Goal: Complete application form

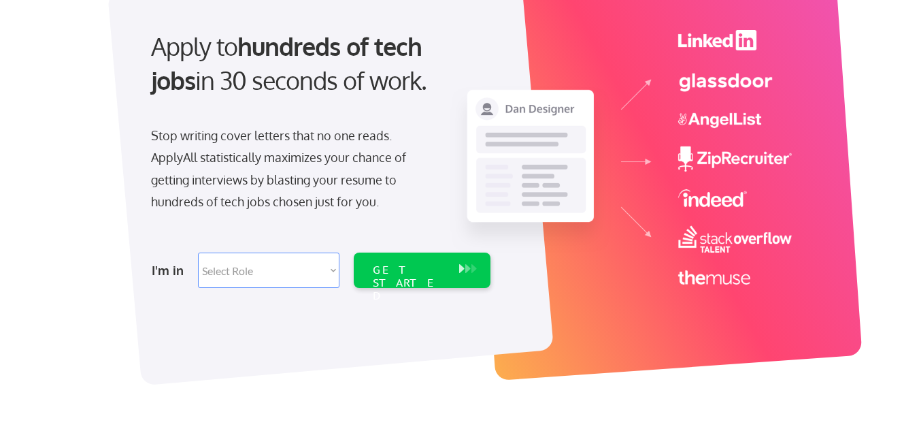
scroll to position [136, 0]
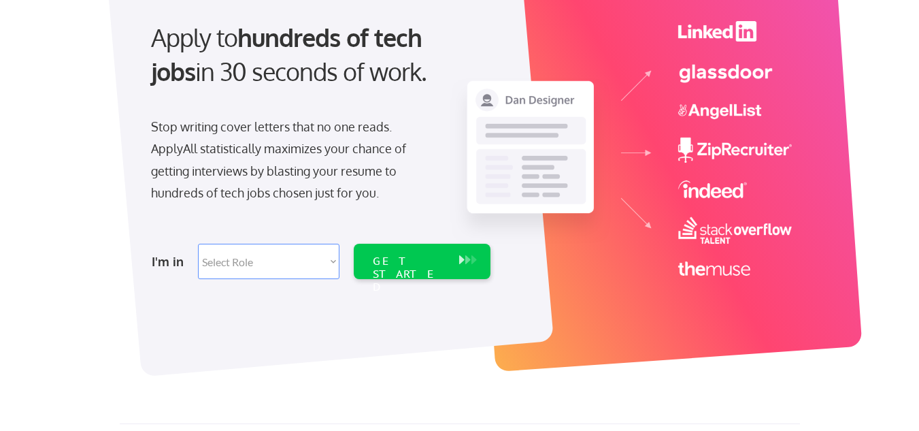
click at [227, 260] on select "Select Role Software Engineering Product Management Customer Success Sales UI/U…" at bounding box center [269, 261] width 142 height 35
select select ""hr_recruiting""
click at [198, 244] on select "Select Role Software Engineering Product Management Customer Success Sales UI/U…" at bounding box center [269, 261] width 142 height 35
select select ""hr_recruiting""
click at [393, 265] on div "GET STARTED" at bounding box center [409, 274] width 73 height 39
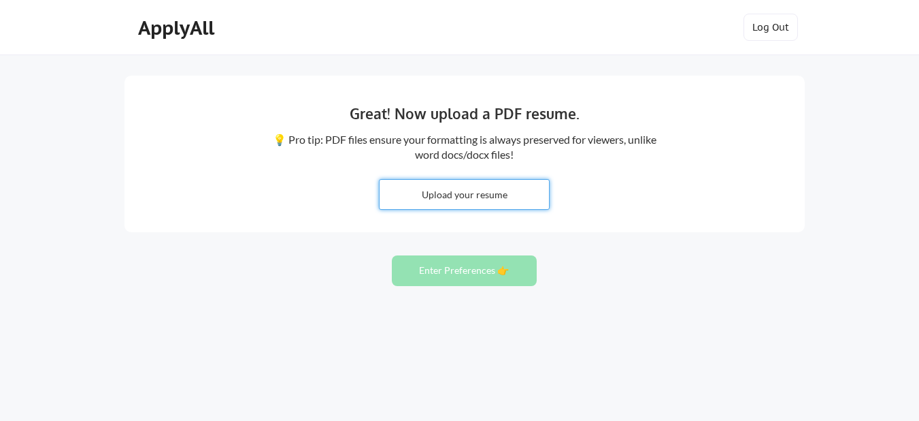
click at [468, 194] on input "file" at bounding box center [464, 194] width 169 height 29
type input "C:\fakepath\Resume.docx"
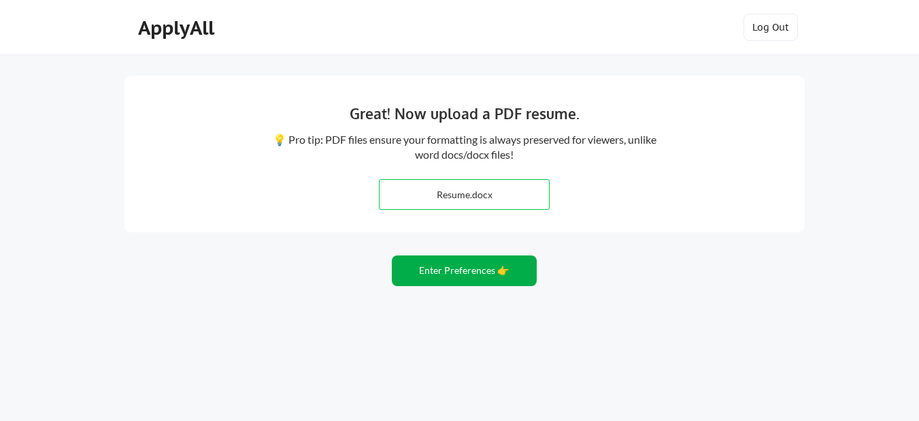
click at [477, 270] on button "Enter Preferences 👉" at bounding box center [464, 270] width 145 height 31
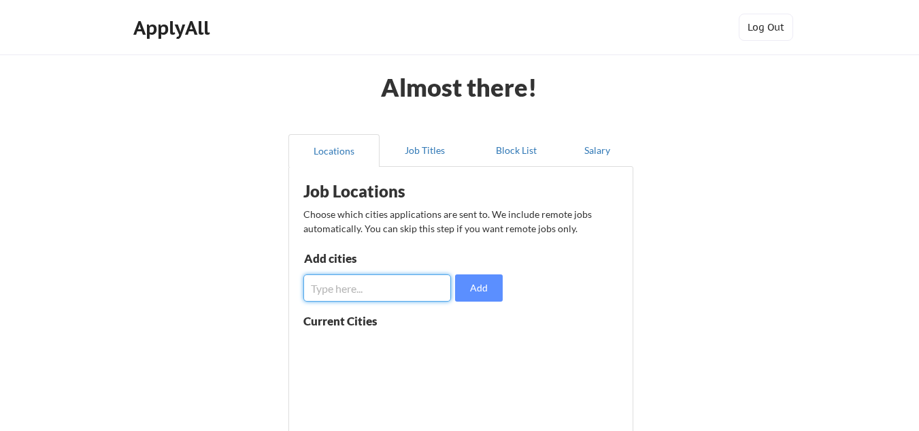
click at [380, 294] on input "input" at bounding box center [378, 287] width 148 height 27
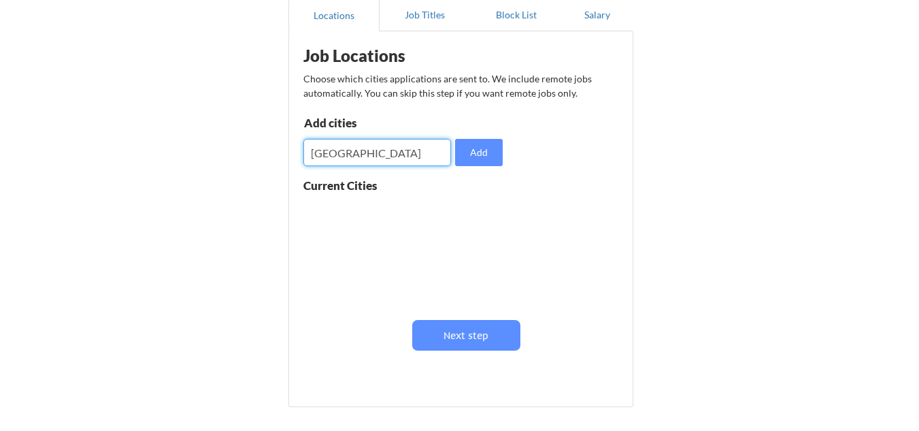
scroll to position [136, 0]
drag, startPoint x: 316, startPoint y: 155, endPoint x: 293, endPoint y: 148, distance: 24.3
click at [293, 148] on div "Job Locations Choose which cities applications are sent to. We include remote j…" at bounding box center [461, 218] width 345 height 376
type input "Hyderabad"
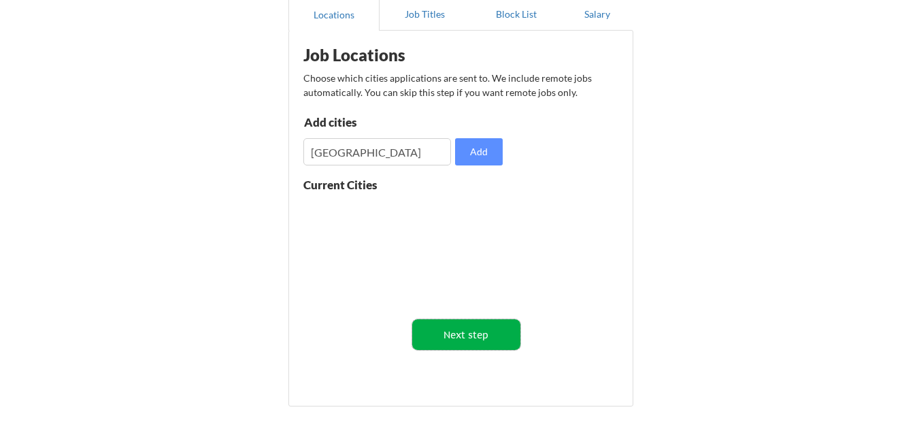
click at [475, 336] on button "Next step" at bounding box center [466, 334] width 108 height 31
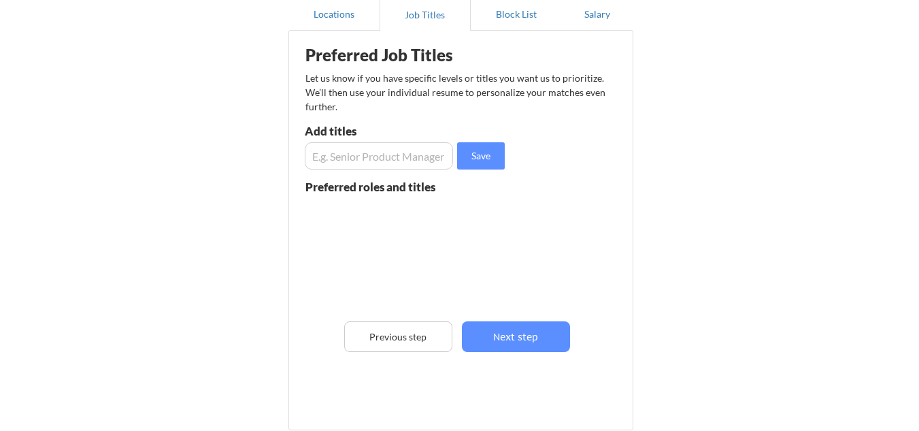
click at [363, 157] on input "input" at bounding box center [379, 155] width 148 height 27
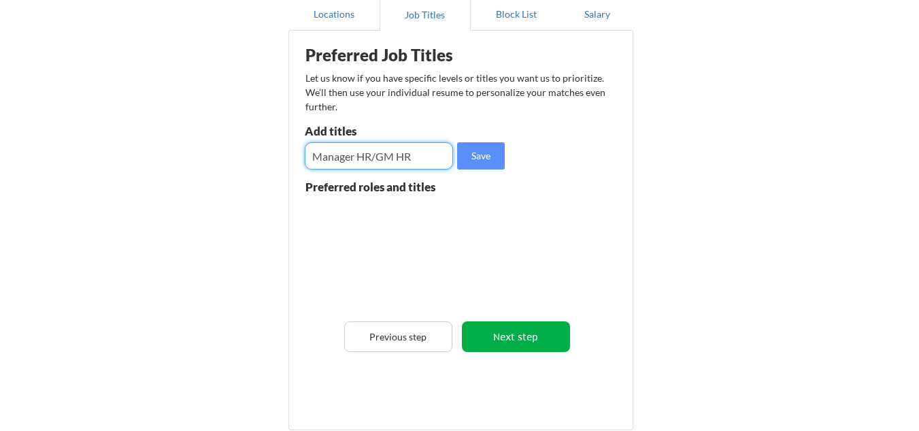
type input "Manager HR/GM HR"
click at [520, 342] on button "Next step" at bounding box center [516, 336] width 108 height 31
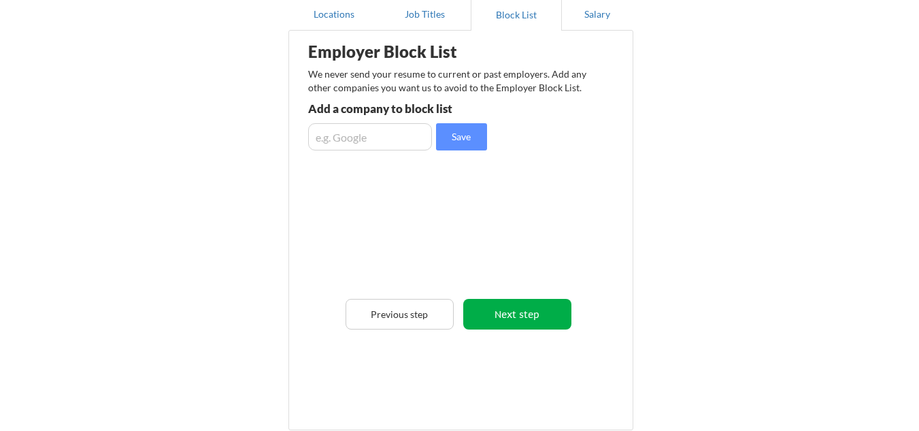
click at [507, 310] on button "Next step" at bounding box center [517, 314] width 108 height 31
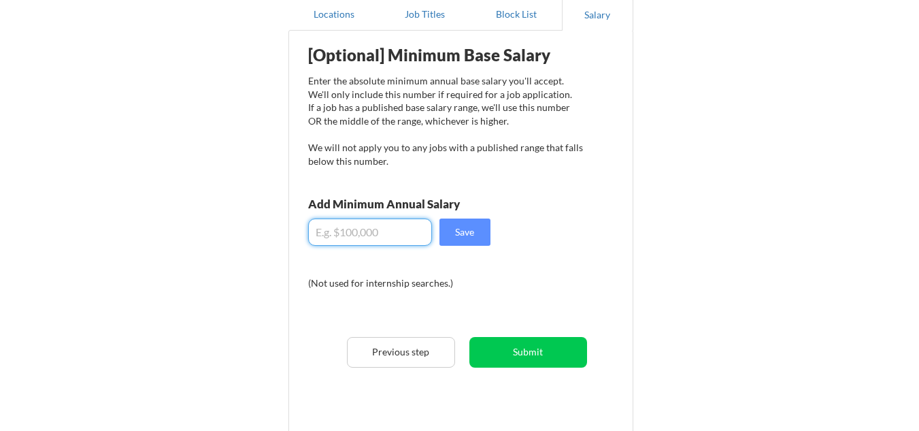
click at [364, 235] on input "input" at bounding box center [370, 231] width 124 height 27
type input "$3,000"
click at [474, 233] on button "Save" at bounding box center [465, 231] width 51 height 27
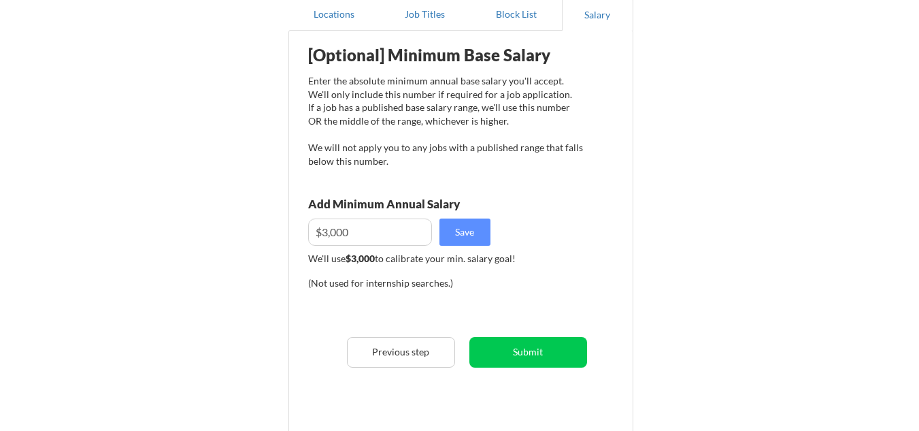
scroll to position [0, 0]
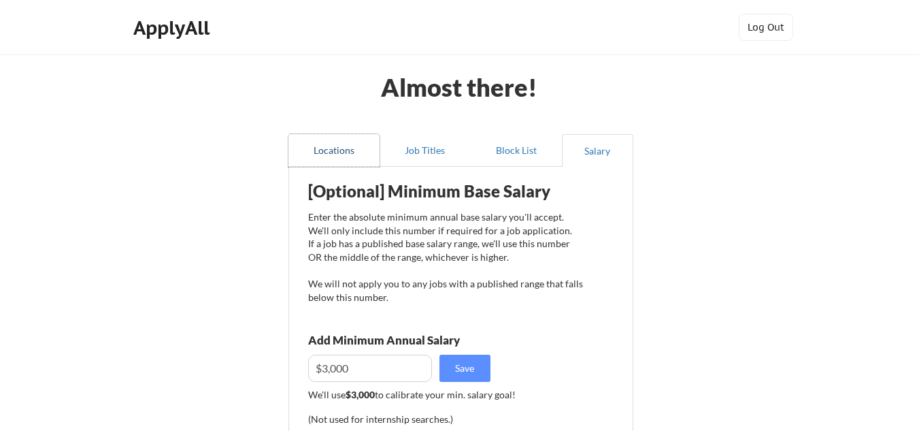
click at [333, 155] on button "Locations" at bounding box center [334, 150] width 91 height 33
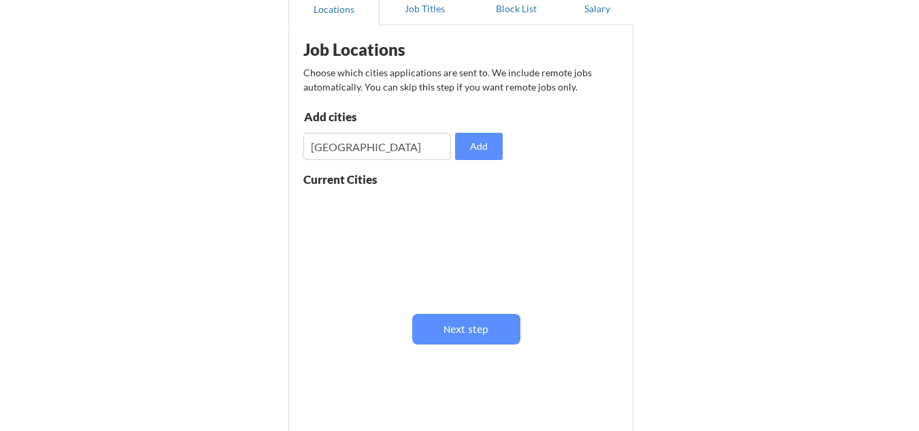
scroll to position [136, 0]
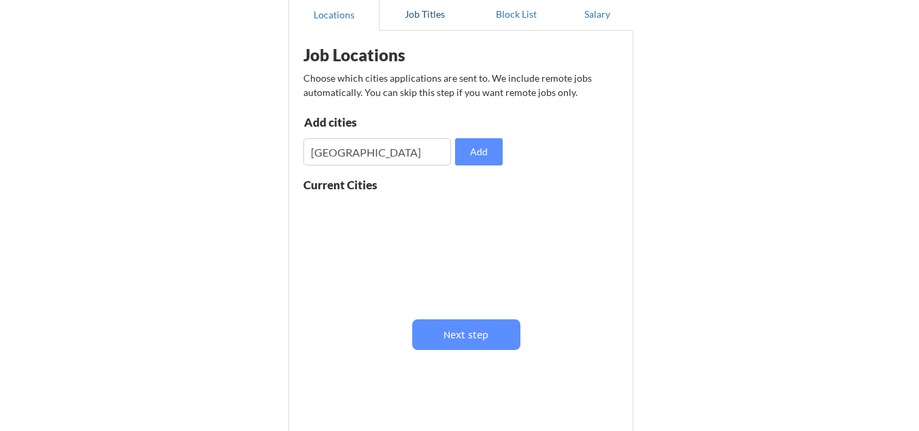
click at [423, 14] on button "Job Titles" at bounding box center [425, 14] width 91 height 33
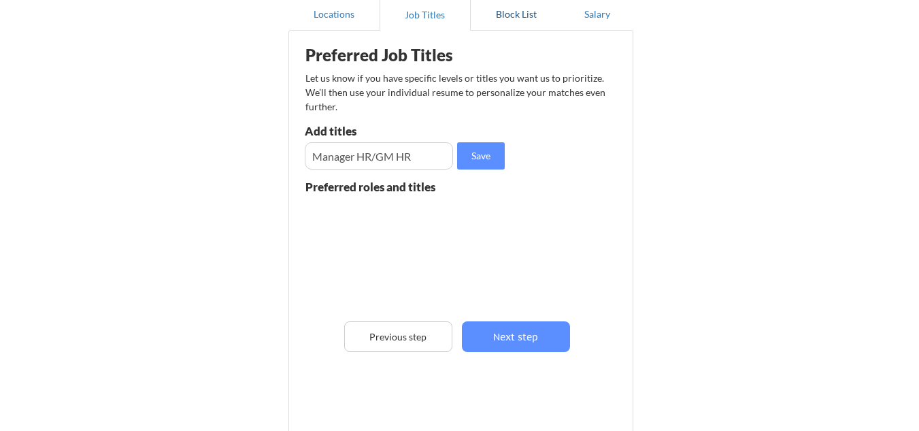
click at [512, 14] on button "Block List" at bounding box center [516, 14] width 91 height 33
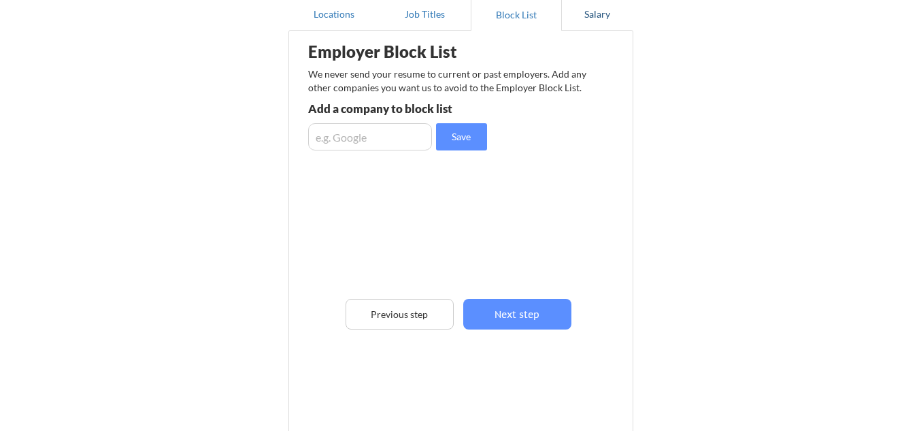
click at [588, 12] on button "Salary" at bounding box center [597, 14] width 71 height 33
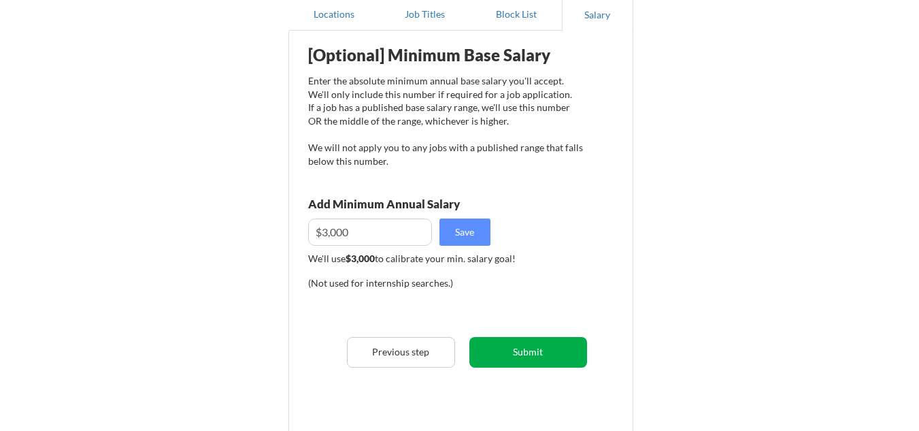
click at [531, 351] on button "Submit" at bounding box center [529, 352] width 118 height 31
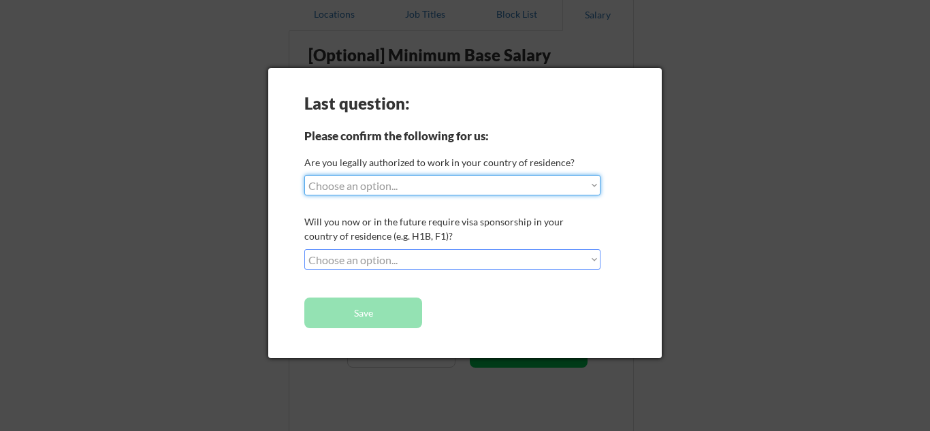
click at [551, 185] on select "Choose an option... Yes, I am a US Citizen Yes, I am a Canadian Citizen Yes, I …" at bounding box center [452, 185] width 296 height 20
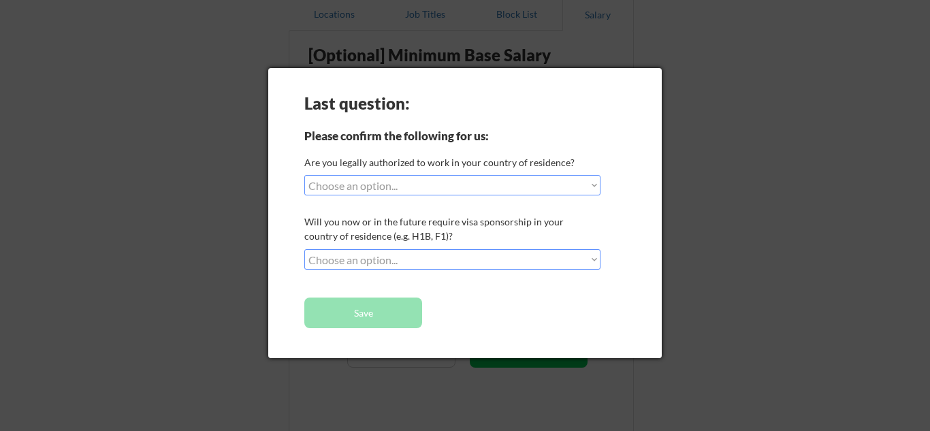
click at [763, 218] on div at bounding box center [465, 215] width 930 height 431
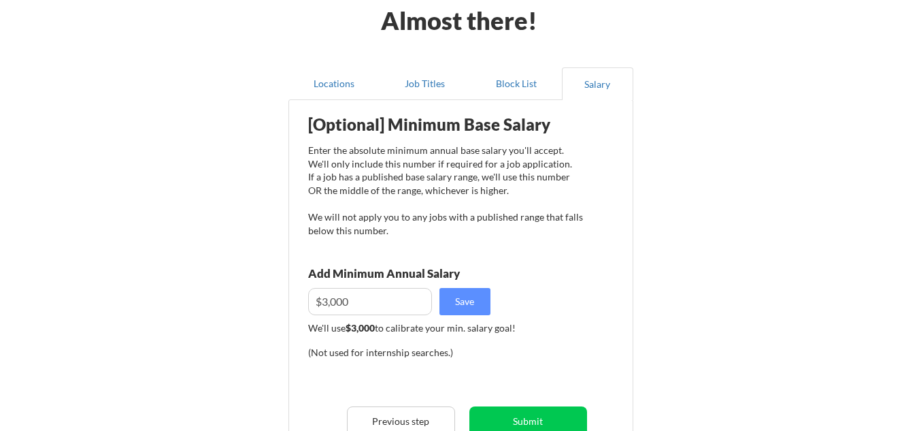
scroll to position [0, 0]
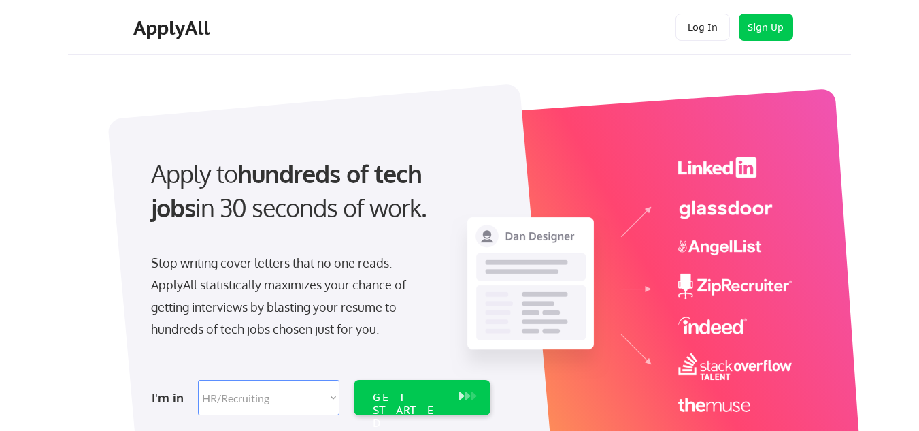
select select ""hr_recruiting""
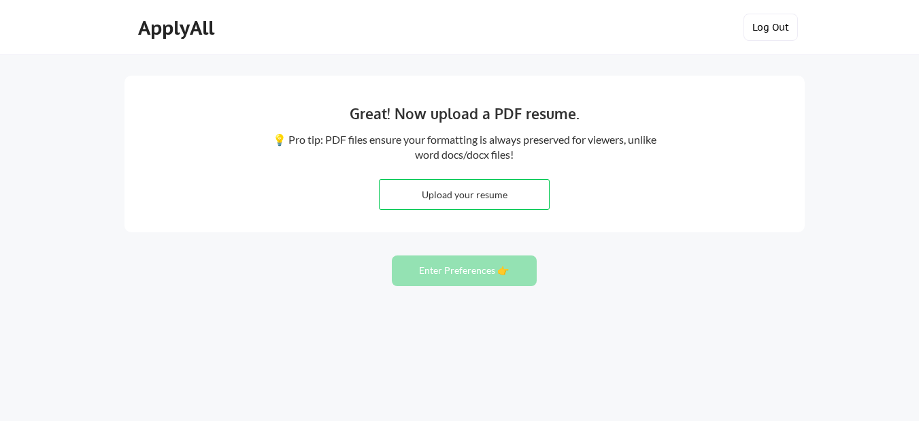
click at [776, 29] on button "Log Out" at bounding box center [771, 27] width 54 height 27
